Goal: Book appointment/travel/reservation

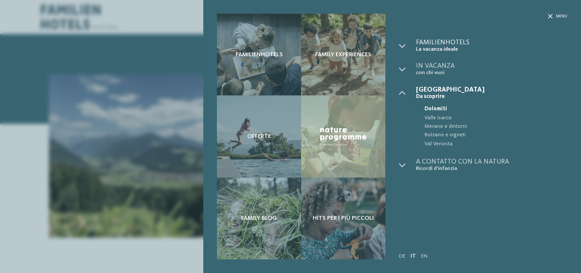
click at [433, 47] on span "La vacanza ideale" at bounding box center [491, 49] width 151 height 6
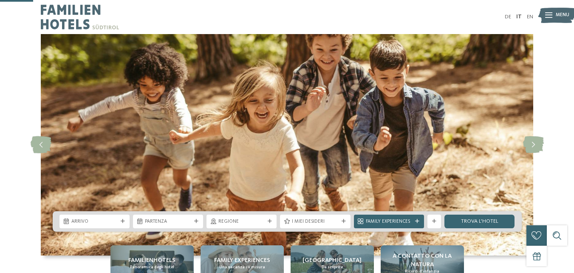
scroll to position [130, 0]
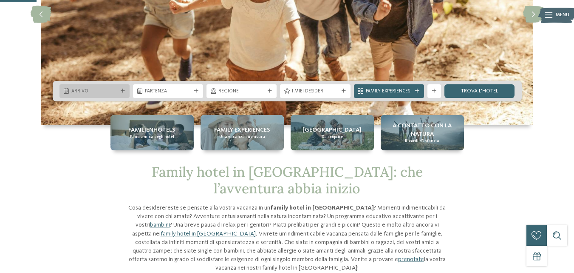
click at [82, 87] on div "Arrivo" at bounding box center [95, 90] width 50 height 7
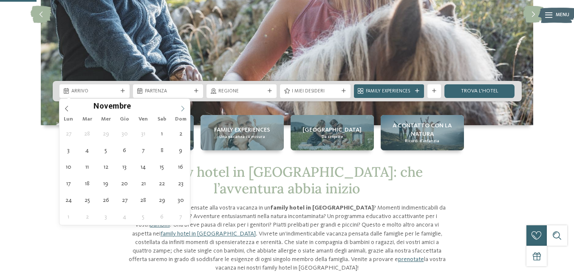
click at [184, 107] on icon at bounding box center [183, 108] width 6 height 6
type div "[DATE]"
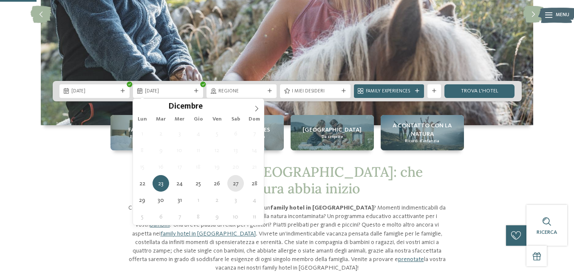
type div "[DATE]"
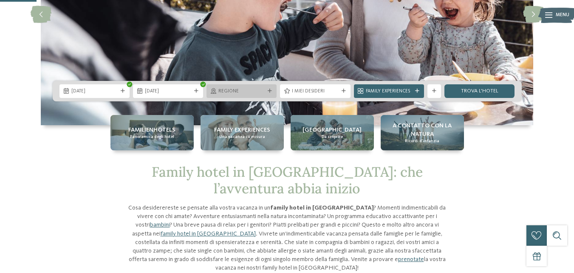
click at [233, 91] on span "Regione" at bounding box center [242, 91] width 46 height 7
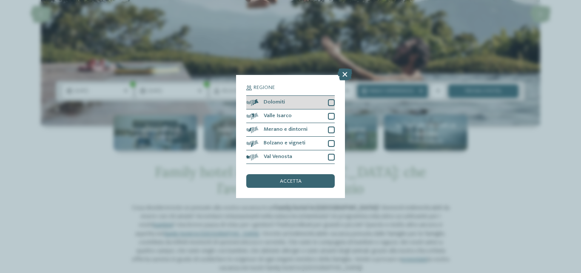
click at [290, 104] on div "Dolomiti" at bounding box center [290, 103] width 88 height 14
click at [290, 185] on div "accetta" at bounding box center [290, 181] width 88 height 14
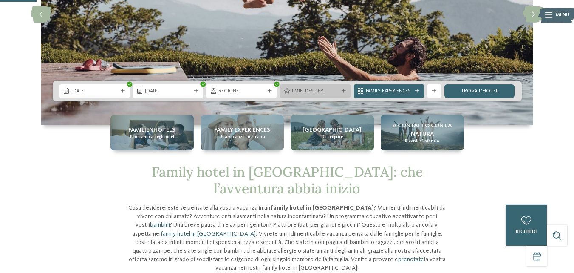
click at [335, 89] on span "I miei desideri" at bounding box center [315, 91] width 46 height 7
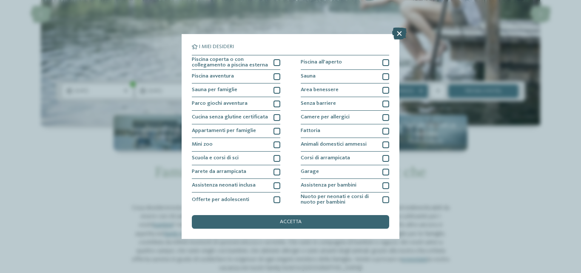
click at [400, 34] on icon at bounding box center [399, 34] width 14 height 12
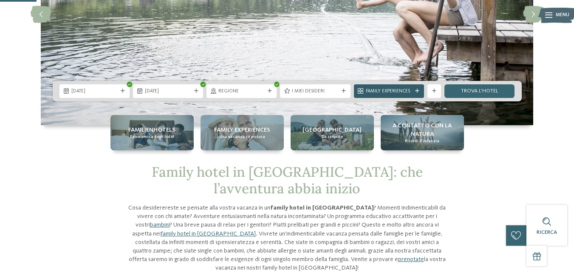
click at [401, 94] on span "Family Experiences" at bounding box center [389, 91] width 46 height 7
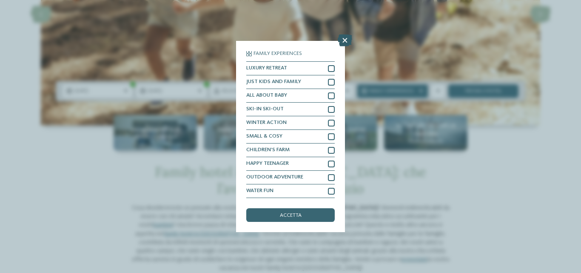
click at [340, 42] on icon at bounding box center [345, 40] width 14 height 12
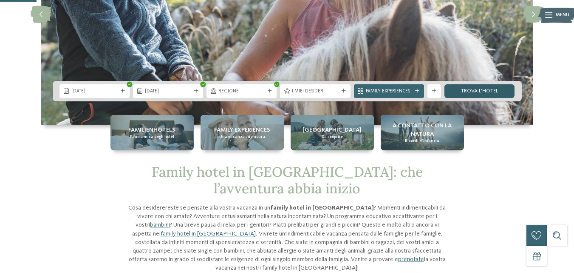
click at [478, 91] on link "trova l’hotel" at bounding box center [480, 91] width 70 height 14
